Goal: Navigation & Orientation: Find specific page/section

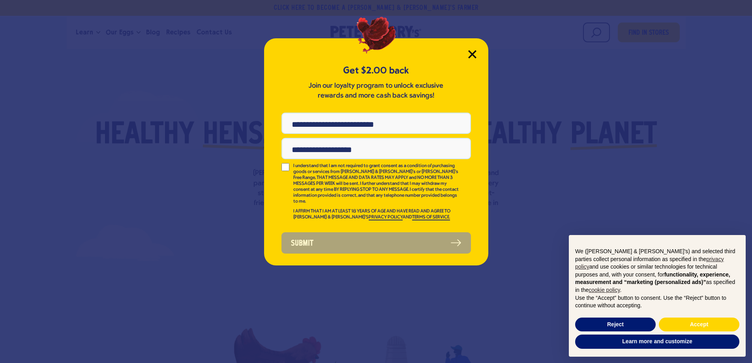
click at [471, 53] on icon "Close Modal" at bounding box center [472, 54] width 7 height 7
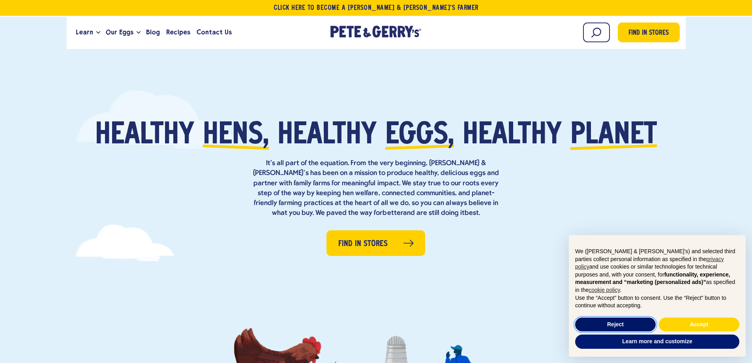
click at [634, 328] on button "Reject" at bounding box center [615, 325] width 81 height 14
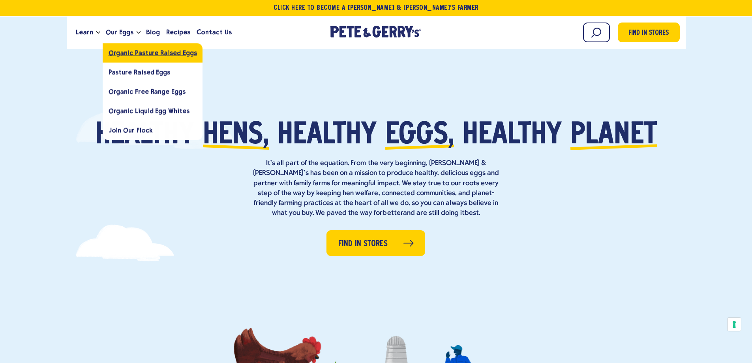
click at [174, 55] on span "Organic Pasture Raised Eggs" at bounding box center [153, 53] width 88 height 8
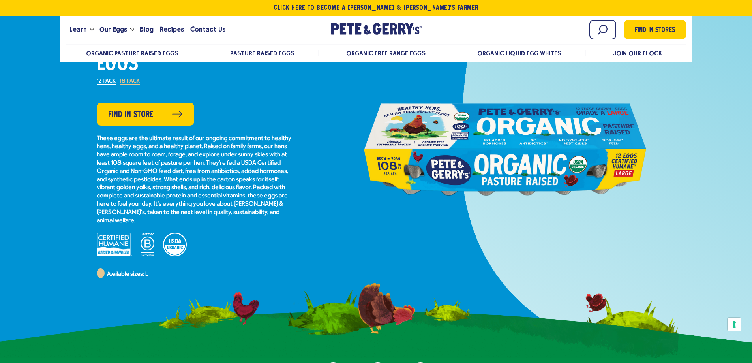
scroll to position [79, 0]
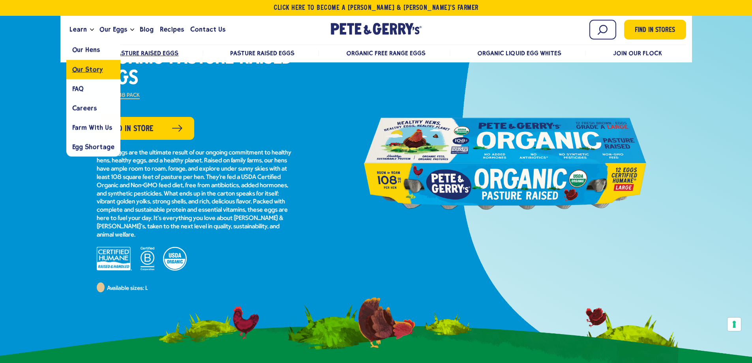
click at [88, 71] on span "Our Story" at bounding box center [87, 70] width 31 height 8
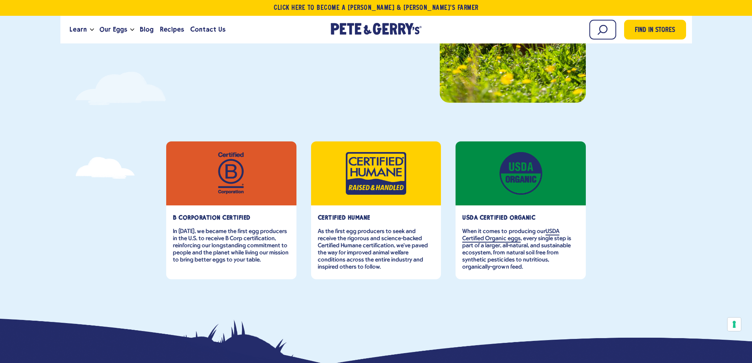
scroll to position [39, 0]
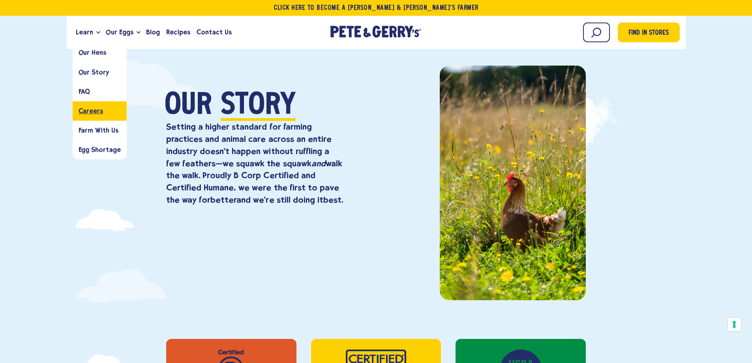
click at [87, 109] on span "Careers" at bounding box center [91, 111] width 24 height 8
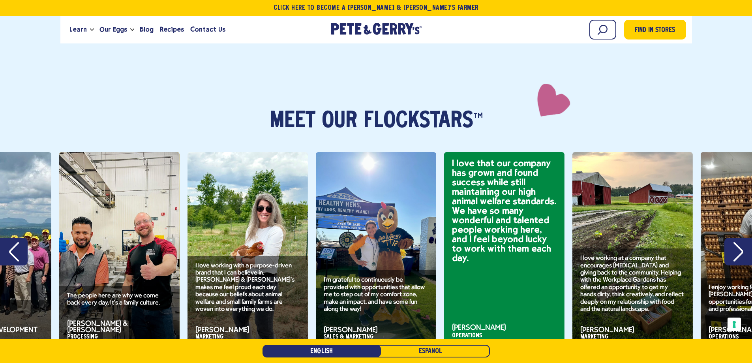
scroll to position [1027, 0]
